Goal: Task Accomplishment & Management: Manage account settings

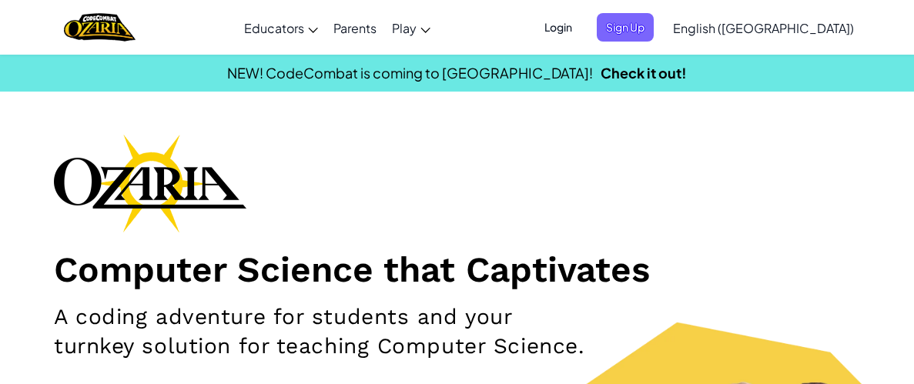
click at [581, 29] on span "Login" at bounding box center [558, 27] width 46 height 28
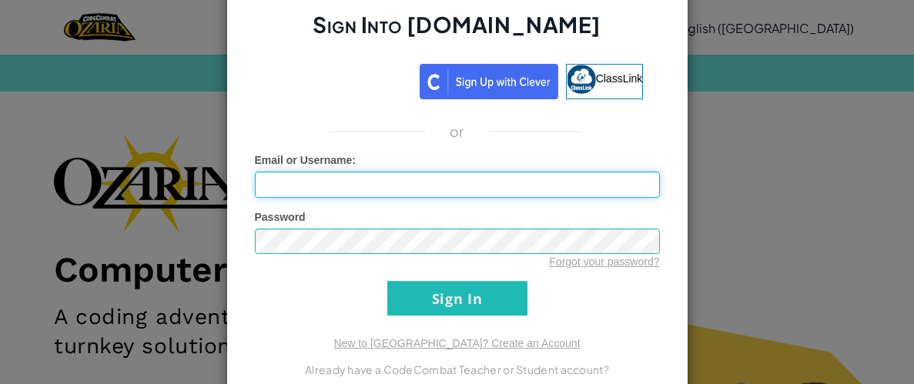
click at [490, 192] on input "Email or Username :" at bounding box center [457, 185] width 405 height 26
type input "xwhitjl14"
click at [434, 269] on div "Forgot your password?" at bounding box center [457, 261] width 405 height 15
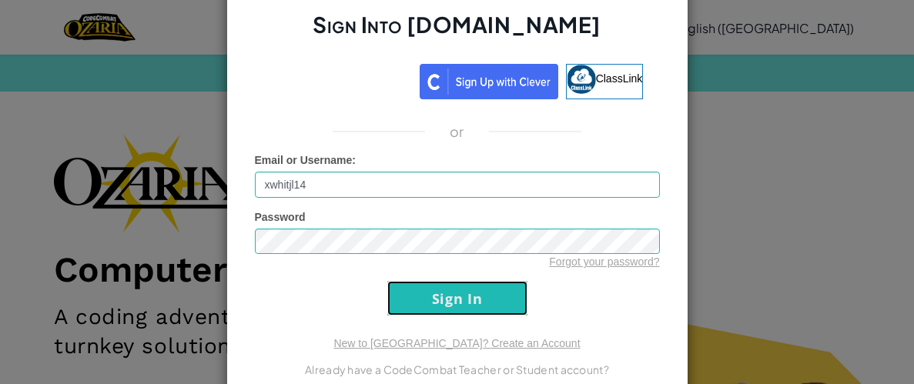
click at [435, 281] on input "Sign In" at bounding box center [457, 298] width 140 height 35
